Goal: Task Accomplishment & Management: Use online tool/utility

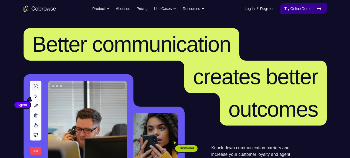
click at [309, 8] on link "Try Online Demo" at bounding box center [303, 8] width 47 height 11
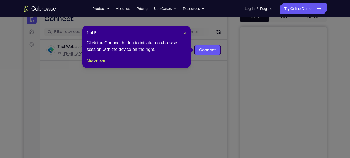
click at [183, 31] on header "1 of 8 ×" at bounding box center [137, 32] width 100 height 5
click at [184, 32] on span "×" at bounding box center [185, 33] width 2 height 4
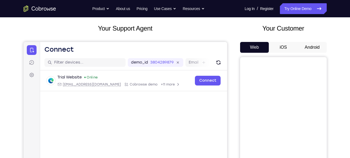
scroll to position [28, 0]
click at [287, 47] on button "iOS" at bounding box center [283, 47] width 29 height 11
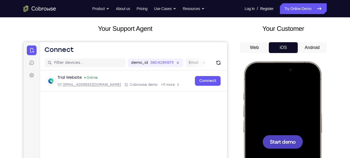
scroll to position [0, 0]
click at [303, 43] on button "Android" at bounding box center [312, 47] width 29 height 11
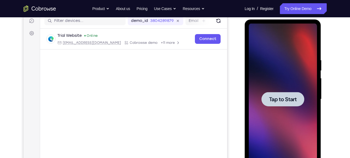
scroll to position [70, 0]
click at [291, 95] on div at bounding box center [283, 99] width 43 height 14
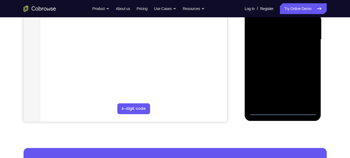
scroll to position [130, 0]
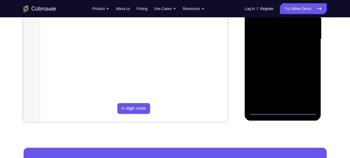
click at [281, 111] on div at bounding box center [283, 39] width 68 height 152
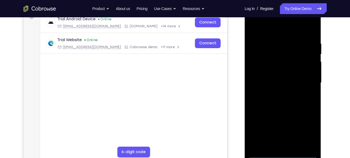
scroll to position [79, 0]
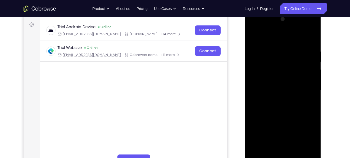
click at [307, 139] on div at bounding box center [283, 91] width 68 height 152
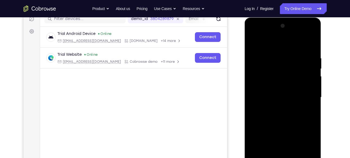
click at [266, 43] on div at bounding box center [283, 98] width 68 height 152
click at [305, 92] on div at bounding box center [283, 98] width 68 height 152
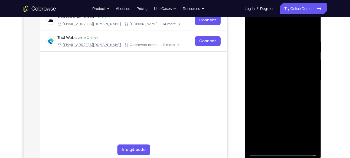
scroll to position [89, 0]
click at [274, 90] on div at bounding box center [283, 80] width 68 height 152
click at [277, 75] on div at bounding box center [283, 80] width 68 height 152
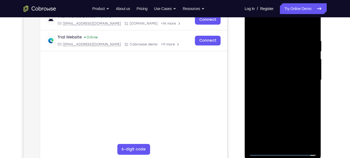
click at [281, 67] on div at bounding box center [283, 80] width 68 height 152
click at [281, 79] on div at bounding box center [283, 80] width 68 height 152
click at [283, 96] on div at bounding box center [283, 80] width 68 height 152
click at [287, 96] on div at bounding box center [283, 80] width 68 height 152
click at [309, 86] on div at bounding box center [283, 80] width 68 height 152
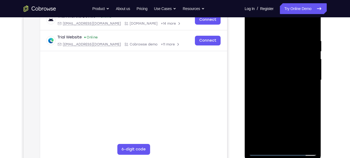
click at [292, 78] on div at bounding box center [283, 80] width 68 height 152
click at [287, 93] on div at bounding box center [283, 80] width 68 height 152
click at [283, 104] on div at bounding box center [283, 80] width 68 height 152
click at [276, 35] on div at bounding box center [283, 80] width 68 height 152
click at [310, 142] on div at bounding box center [283, 80] width 68 height 152
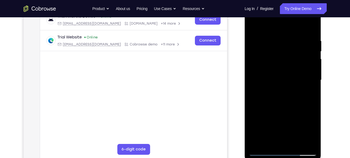
click at [310, 25] on div at bounding box center [283, 80] width 68 height 152
click at [294, 34] on div at bounding box center [283, 80] width 68 height 152
click at [309, 25] on div at bounding box center [283, 80] width 68 height 152
click at [293, 144] on div at bounding box center [283, 80] width 68 height 152
click at [281, 106] on div at bounding box center [283, 80] width 68 height 152
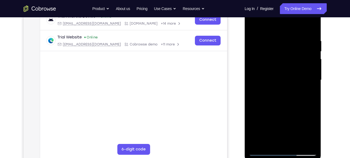
click at [280, 65] on div at bounding box center [283, 80] width 68 height 152
click at [306, 92] on div at bounding box center [283, 80] width 68 height 152
click at [307, 93] on div at bounding box center [283, 80] width 68 height 152
click at [255, 26] on div at bounding box center [283, 80] width 68 height 152
drag, startPoint x: 271, startPoint y: 100, endPoint x: 273, endPoint y: 39, distance: 61.2
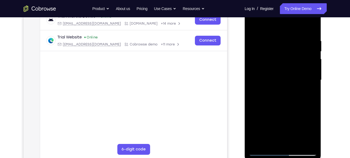
click at [273, 39] on div at bounding box center [283, 80] width 68 height 152
click at [273, 120] on div at bounding box center [283, 80] width 68 height 152
click at [251, 27] on div at bounding box center [283, 80] width 68 height 152
click at [256, 26] on div at bounding box center [283, 80] width 68 height 152
click at [313, 25] on div at bounding box center [283, 80] width 68 height 152
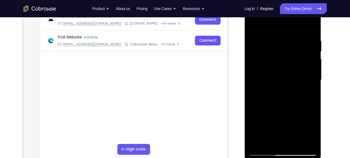
click at [295, 38] on div at bounding box center [283, 80] width 68 height 152
click at [272, 32] on div at bounding box center [283, 80] width 68 height 152
click at [254, 24] on div at bounding box center [283, 80] width 68 height 152
click at [293, 34] on div at bounding box center [283, 80] width 68 height 152
click at [257, 142] on div at bounding box center [283, 80] width 68 height 152
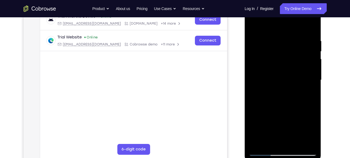
click at [295, 143] on div at bounding box center [283, 80] width 68 height 152
click at [274, 62] on div at bounding box center [283, 80] width 68 height 152
click at [310, 92] on div at bounding box center [283, 80] width 68 height 152
click at [253, 26] on div at bounding box center [283, 80] width 68 height 152
click at [270, 76] on div at bounding box center [283, 80] width 68 height 152
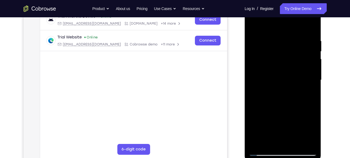
click at [263, 141] on div at bounding box center [283, 80] width 68 height 152
click at [252, 27] on div at bounding box center [283, 80] width 68 height 152
click at [255, 143] on div at bounding box center [283, 80] width 68 height 152
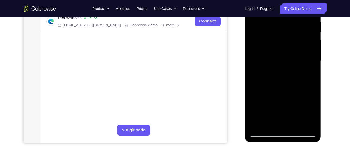
scroll to position [109, 0]
click at [312, 124] on div at bounding box center [283, 61] width 68 height 152
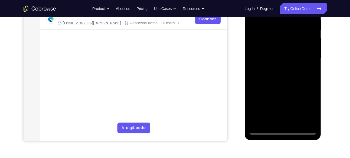
scroll to position [112, 0]
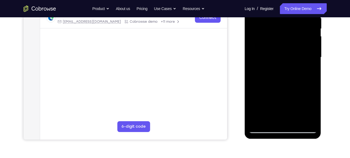
click at [258, 120] on div at bounding box center [283, 58] width 68 height 152
